Goal: Find contact information: Find contact information

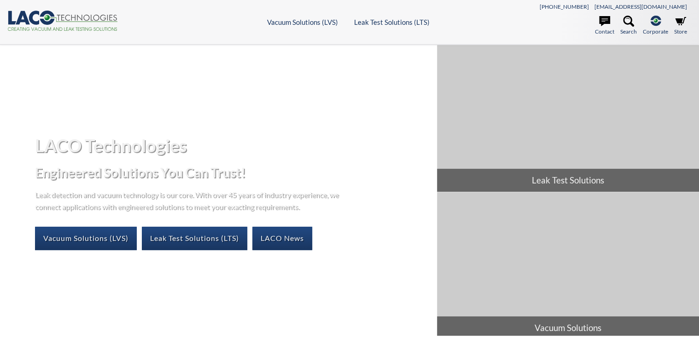
select select "Widget di traduzione della lingua"
click at [600, 25] on icon at bounding box center [604, 21] width 11 height 10
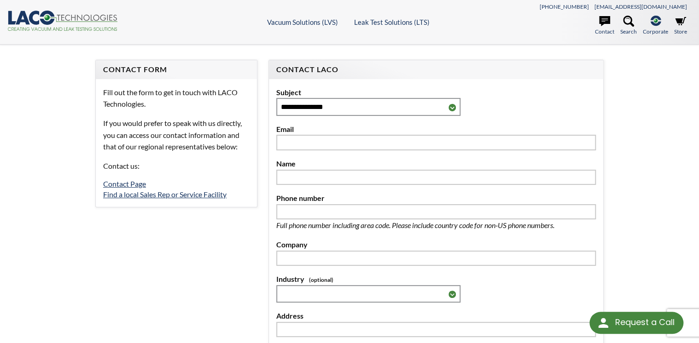
select select "Widget di traduzione della lingua"
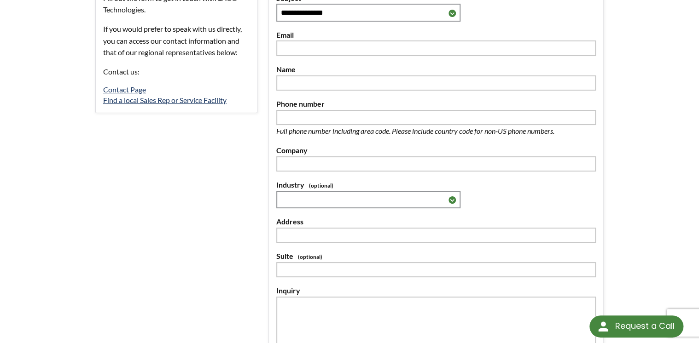
scroll to position [147, 0]
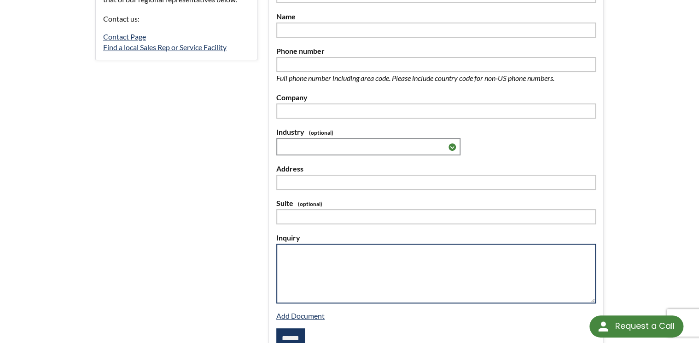
click at [303, 261] on textarea at bounding box center [435, 274] width 319 height 60
paste textarea "**********"
type textarea "**********"
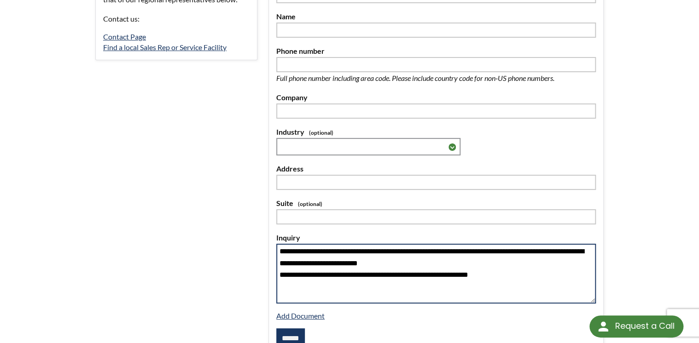
drag, startPoint x: 473, startPoint y: 272, endPoint x: 230, endPoint y: 237, distance: 245.1
click at [230, 237] on form "**********" at bounding box center [349, 142] width 519 height 459
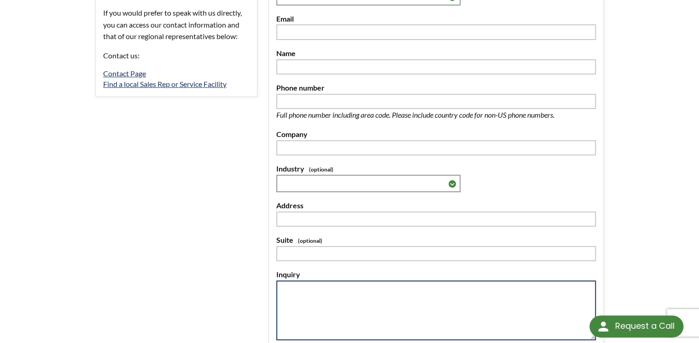
scroll to position [0, 0]
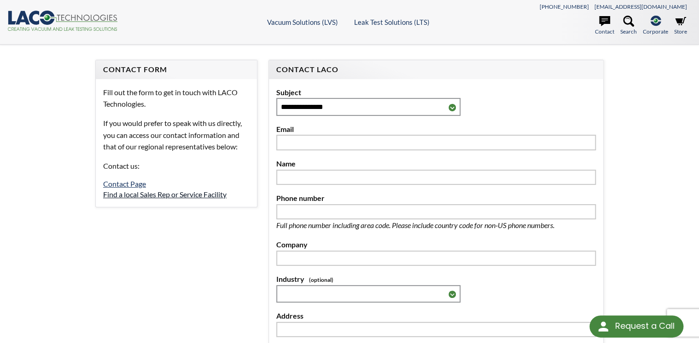
click at [133, 194] on link "Find a local Sales Rep or Service Facility" at bounding box center [164, 194] width 123 height 9
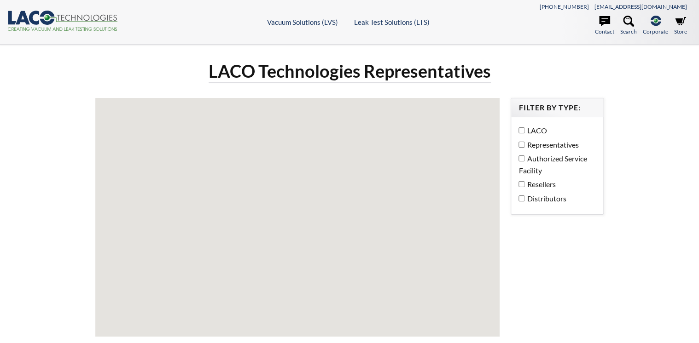
select select "Widget di traduzione della lingua"
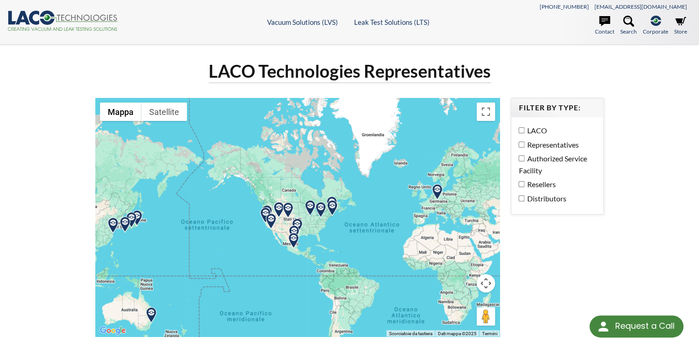
click at [436, 191] on img at bounding box center [437, 192] width 16 height 16
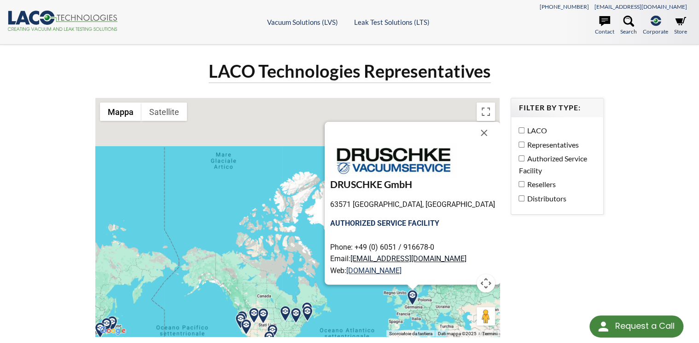
click at [390, 258] on link "info@druschke.eu" at bounding box center [408, 258] width 116 height 9
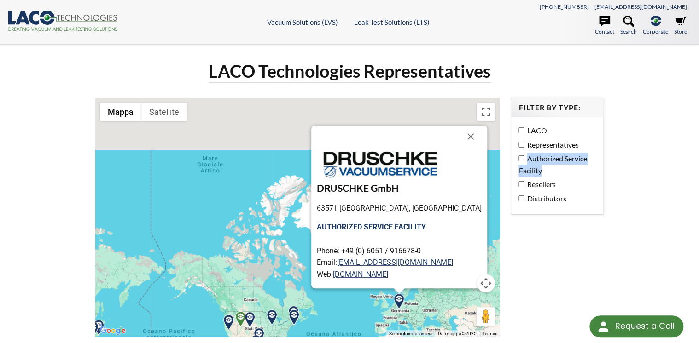
drag, startPoint x: 527, startPoint y: 156, endPoint x: 542, endPoint y: 173, distance: 22.2
click at [542, 173] on label "Authorized Service Facility" at bounding box center [554, 164] width 73 height 23
drag, startPoint x: 542, startPoint y: 173, endPoint x: 534, endPoint y: 172, distance: 7.5
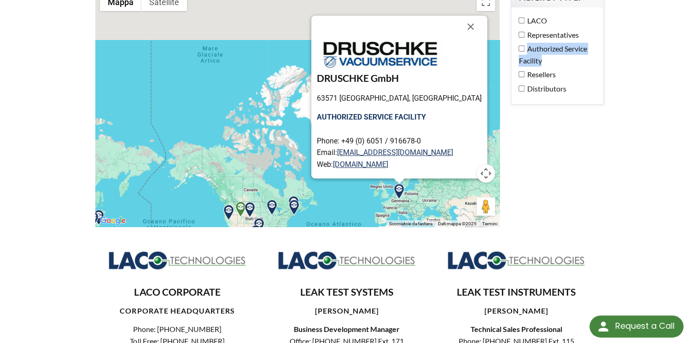
scroll to position [109, 0]
